Goal: Task Accomplishment & Management: Manage account settings

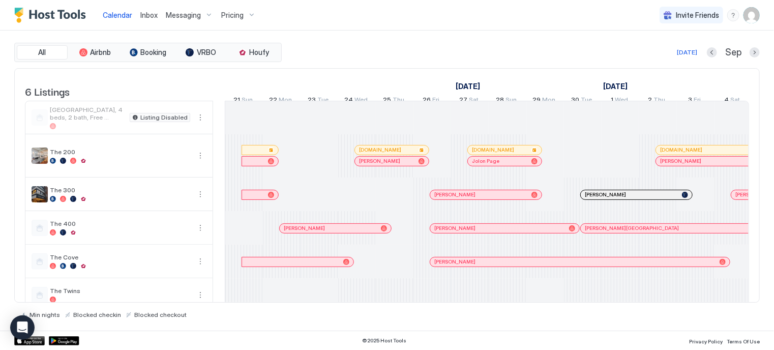
scroll to position [0, 565]
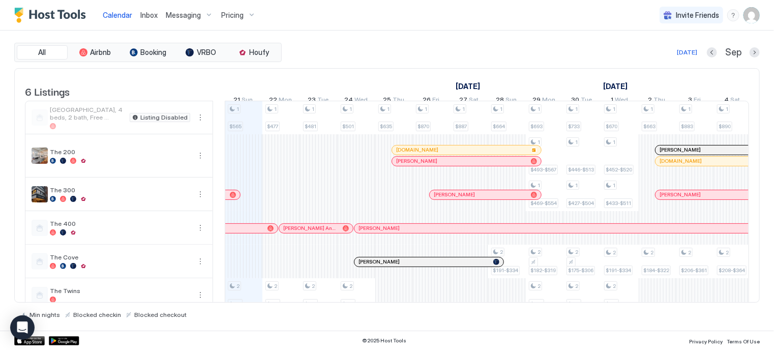
click at [750, 14] on img "User profile" at bounding box center [752, 15] width 16 height 16
click at [680, 52] on div "Settings" at bounding box center [694, 57] width 129 height 18
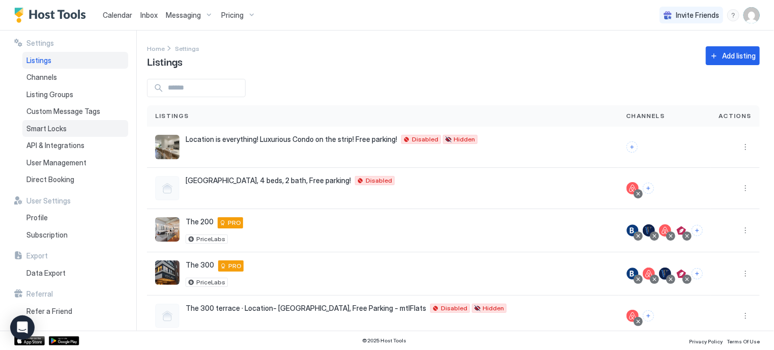
click at [53, 131] on span "Smart Locks" at bounding box center [46, 128] width 40 height 9
